Goal: Check status: Check status

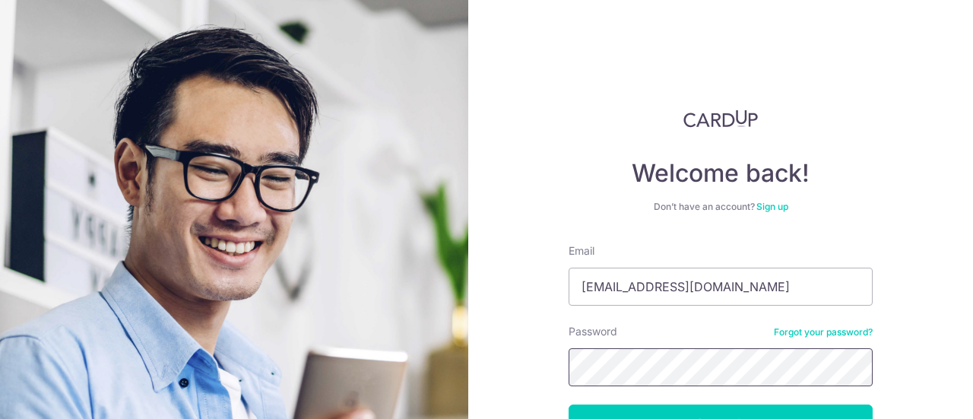
click at [569, 404] on button "Log in" at bounding box center [721, 423] width 304 height 38
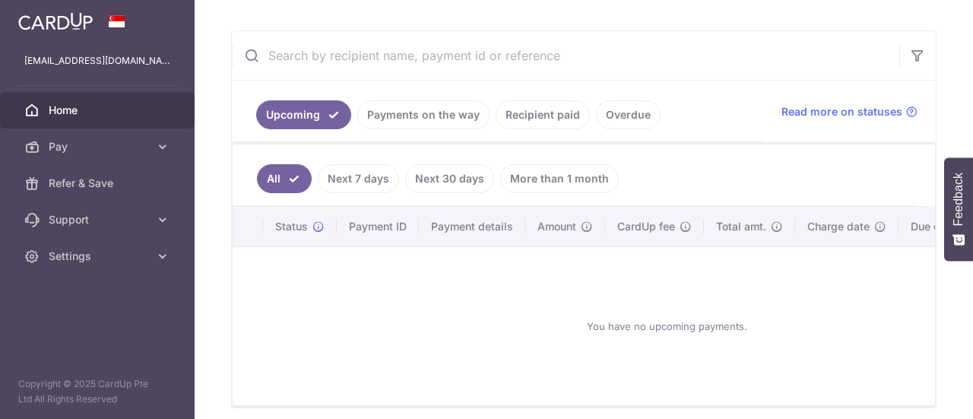
click at [432, 110] on link "Payments on the way" at bounding box center [423, 114] width 132 height 29
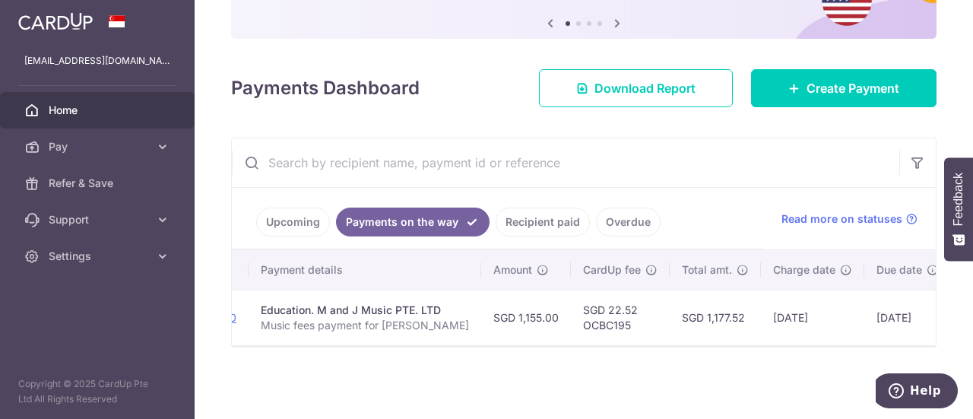
scroll to position [0, 374]
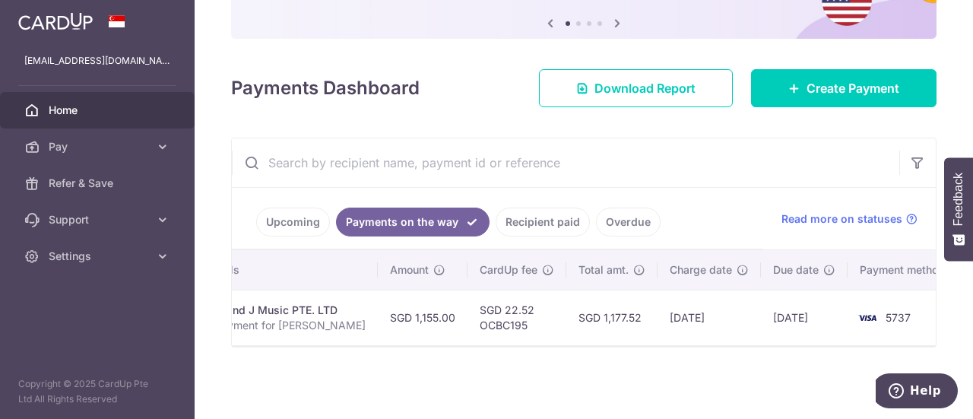
click at [544, 215] on link "Recipient paid" at bounding box center [543, 221] width 94 height 29
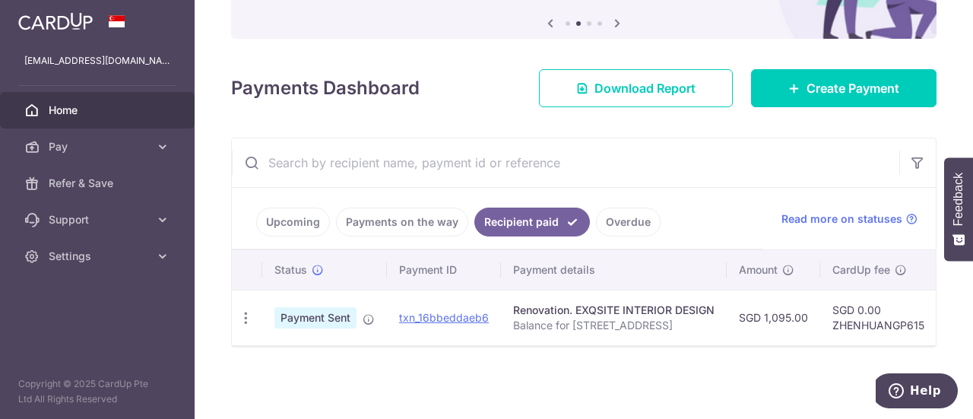
click at [380, 212] on link "Payments on the way" at bounding box center [402, 221] width 132 height 29
